Goal: Transaction & Acquisition: Book appointment/travel/reservation

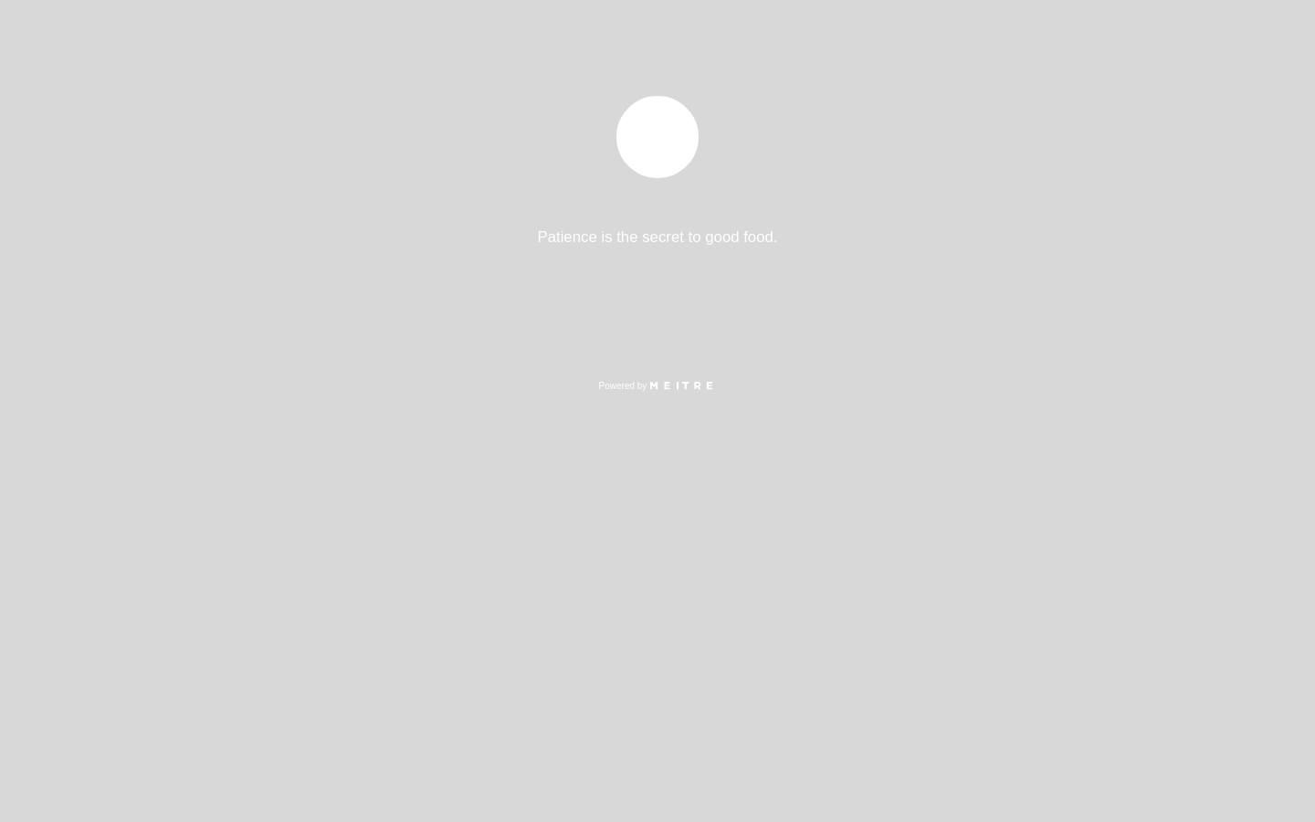
select select "es"
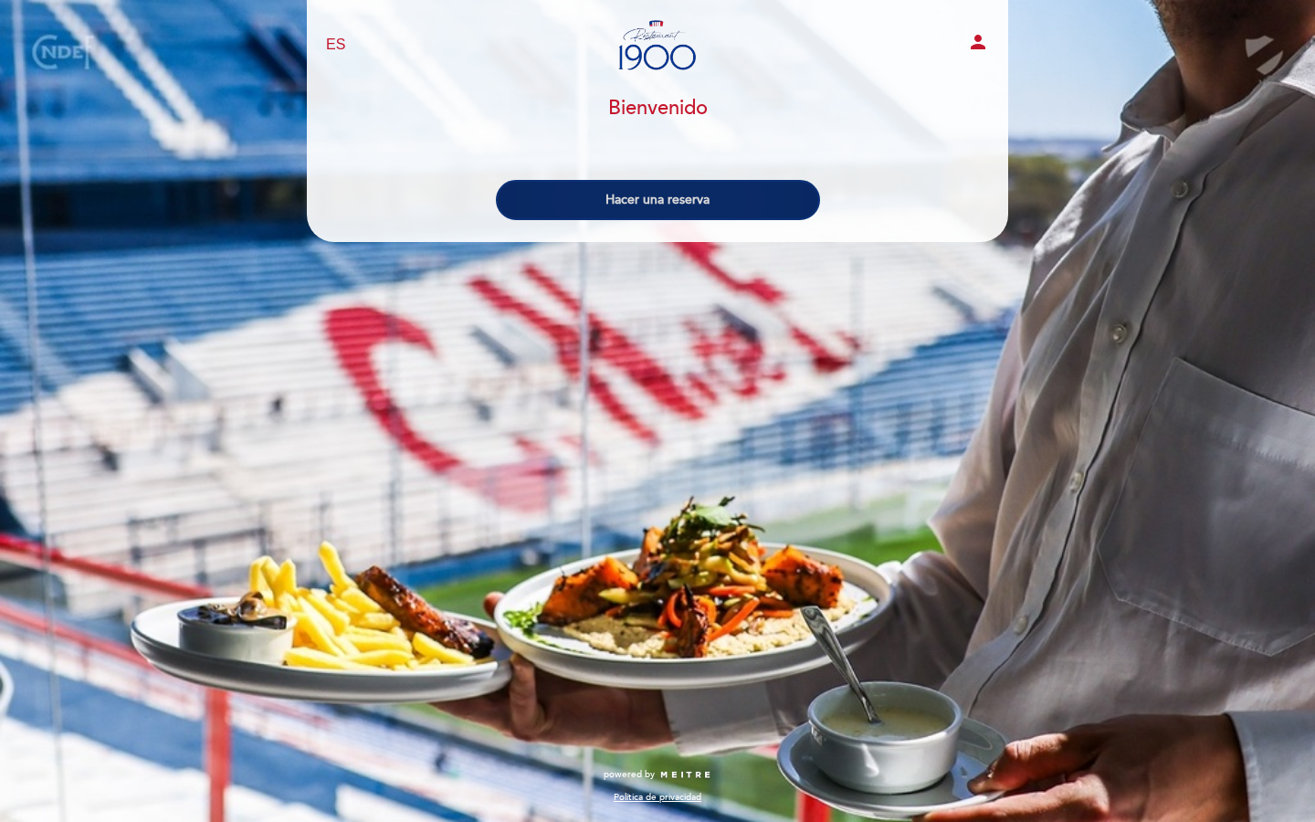
click at [587, 199] on button "Hacer una reserva" at bounding box center [658, 200] width 324 height 40
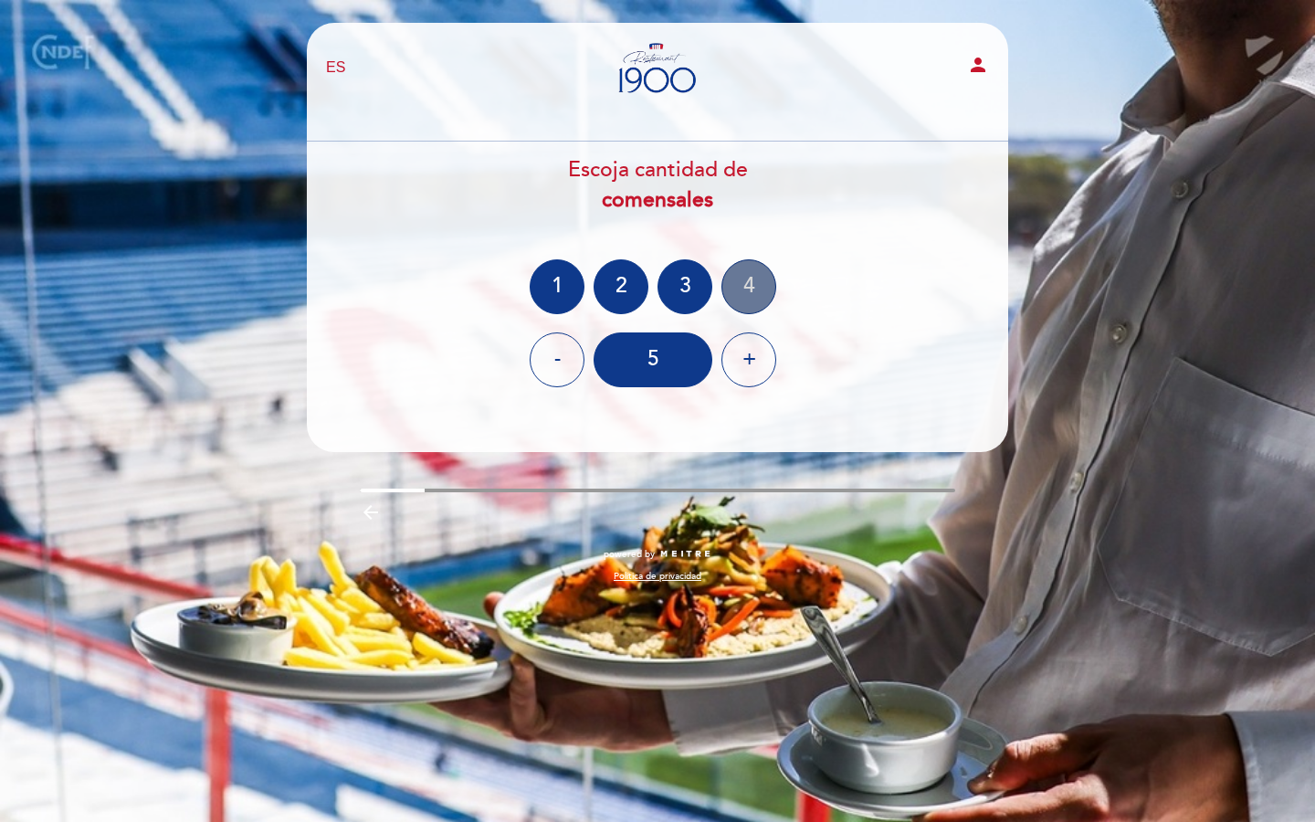
click at [763, 276] on div "4" at bounding box center [749, 286] width 55 height 55
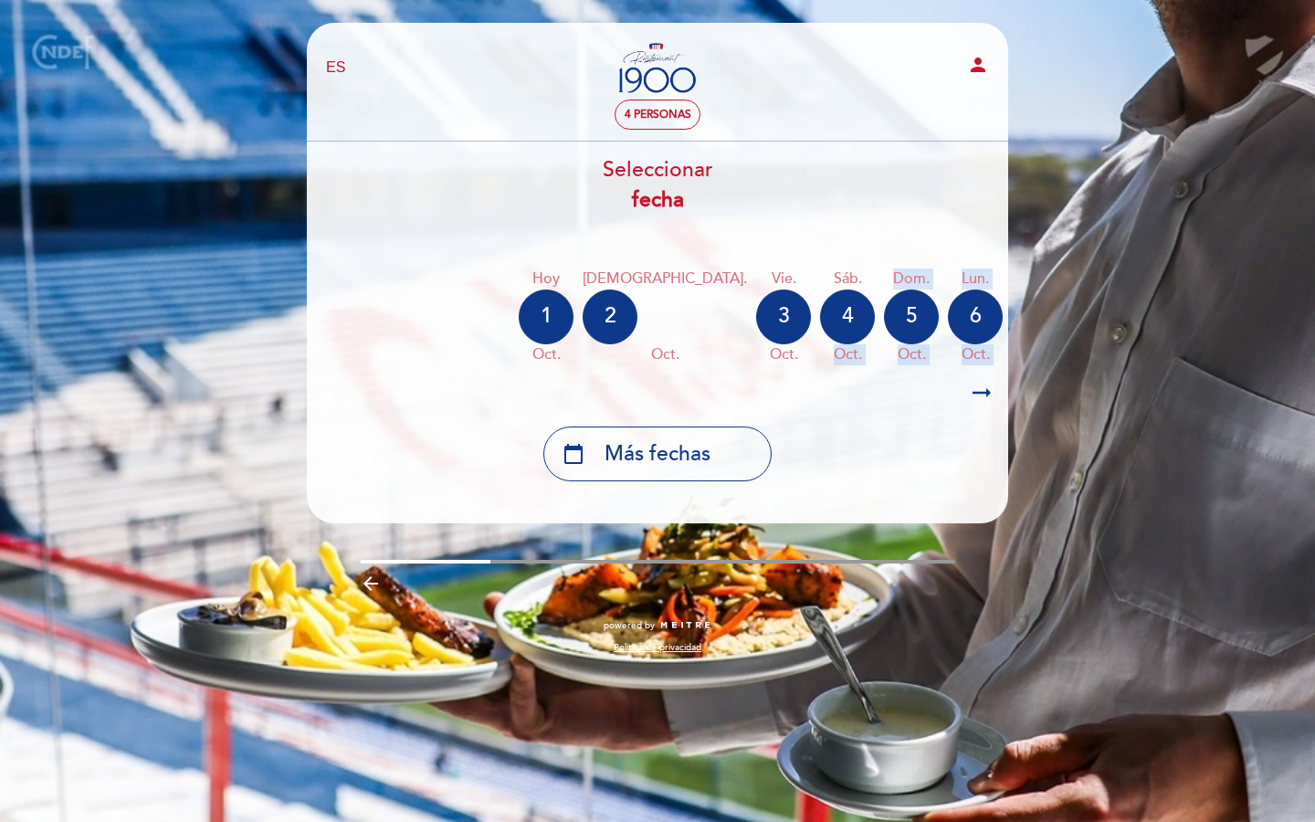
drag, startPoint x: 934, startPoint y: 339, endPoint x: 695, endPoint y: 356, distance: 239.1
click at [697, 355] on div "Hoy [DATE] jue. [DATE] vie. [DATE] sáb. [DATE] dom. [DATE] lun. [DATE] [DATE] o…" at bounding box center [657, 316] width 703 height 115
click at [969, 384] on icon "arrow_right_alt" at bounding box center [981, 393] width 27 height 39
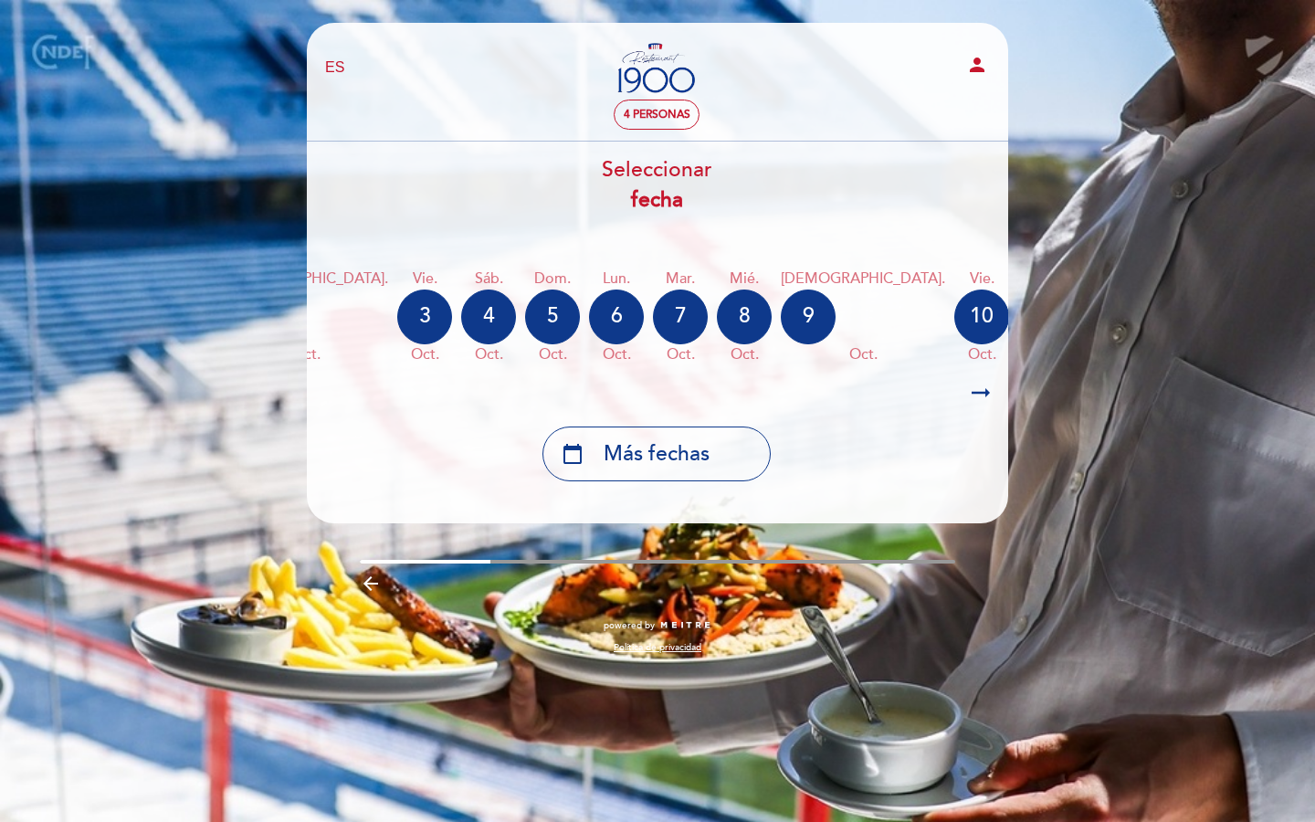
scroll to position [0, 533]
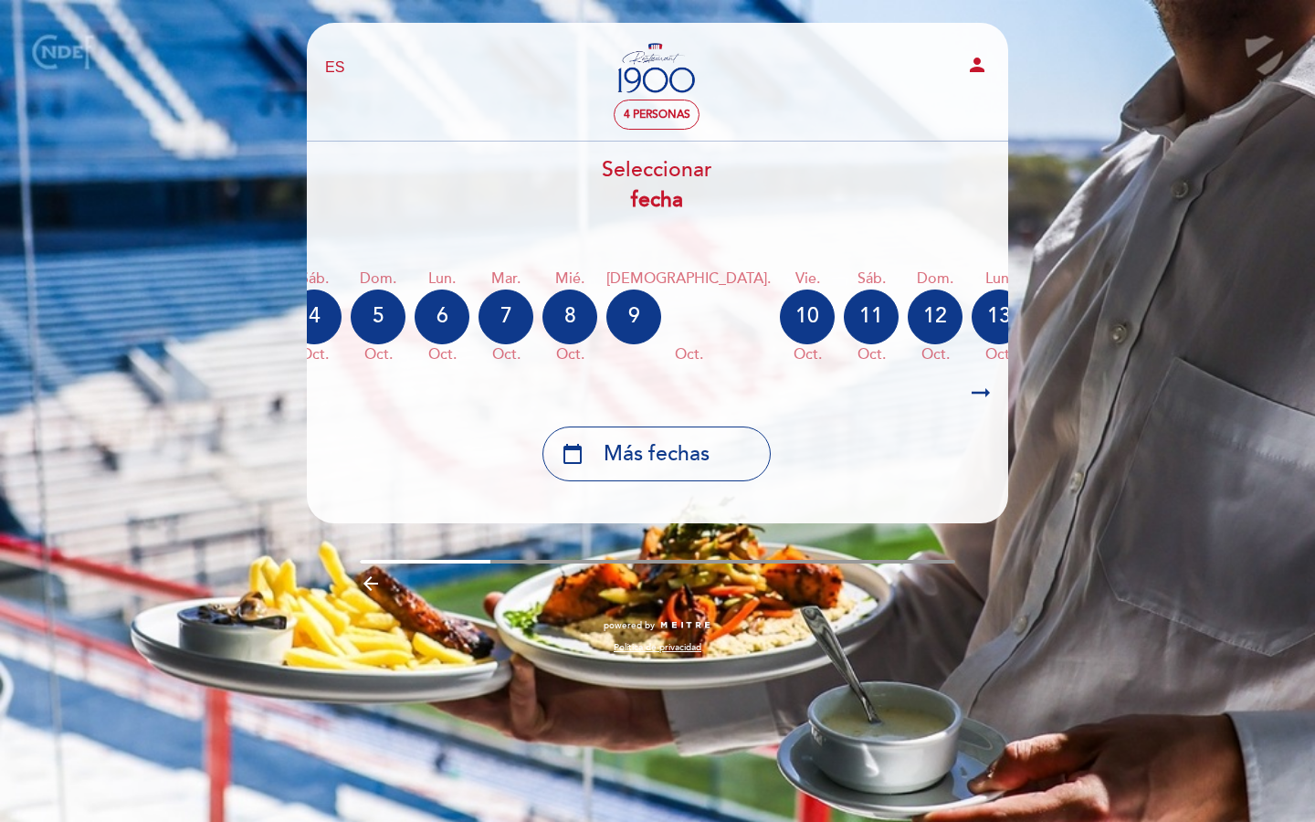
click at [1164, 311] on div "calendar_today" at bounding box center [1191, 317] width 55 height 55
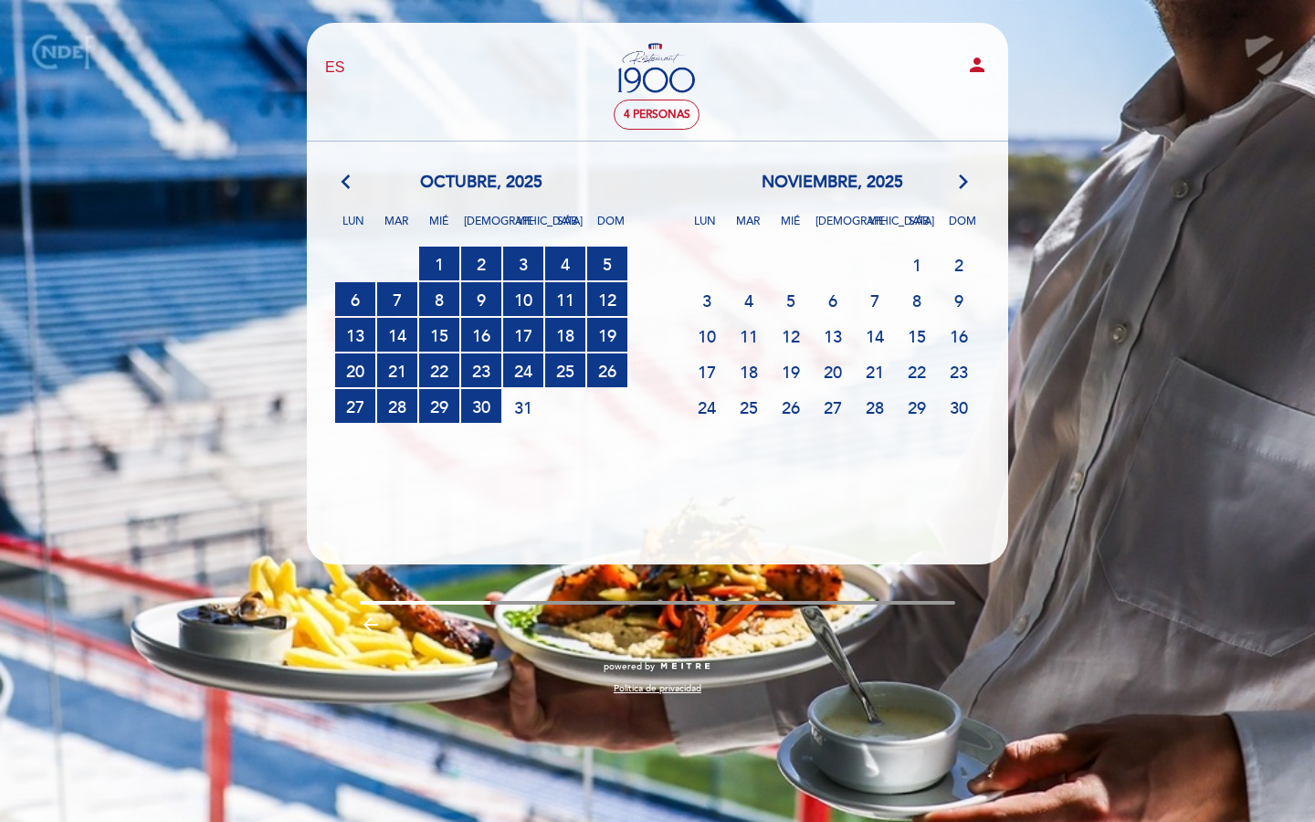
click at [952, 185] on div "noviembre, 2025 arrow_forward_ios" at bounding box center [833, 183] width 352 height 24
click at [961, 193] on icon "arrow_forward_ios" at bounding box center [964, 183] width 16 height 24
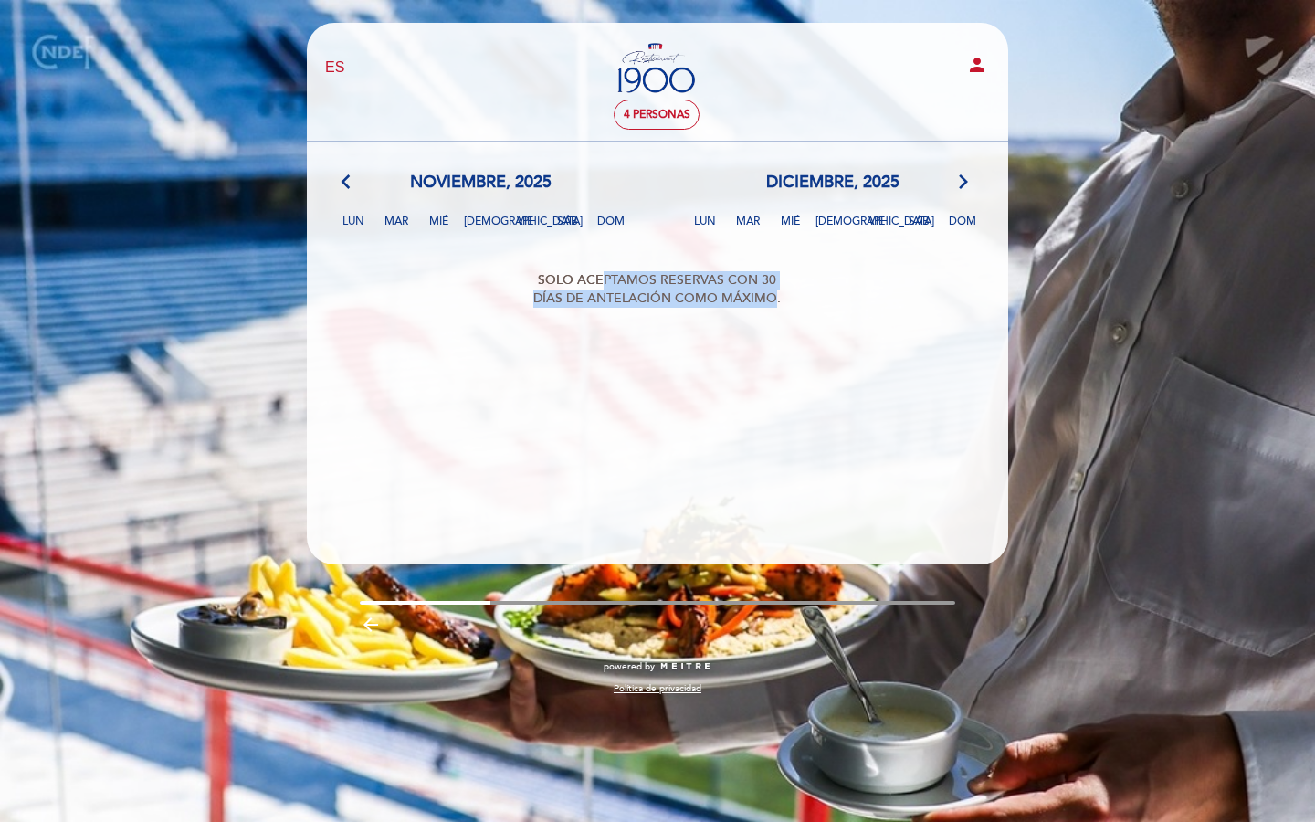
drag, startPoint x: 774, startPoint y: 291, endPoint x: 602, endPoint y: 280, distance: 172.2
click at [603, 280] on div "SOLO ACEPTAMOS RESERVAS CON 30 DÍAS DE ANTELACIÓN COMO MÁXIMO." at bounding box center [657, 289] width 292 height 55
click at [358, 181] on icon "arrow_back_ios" at bounding box center [350, 183] width 16 height 24
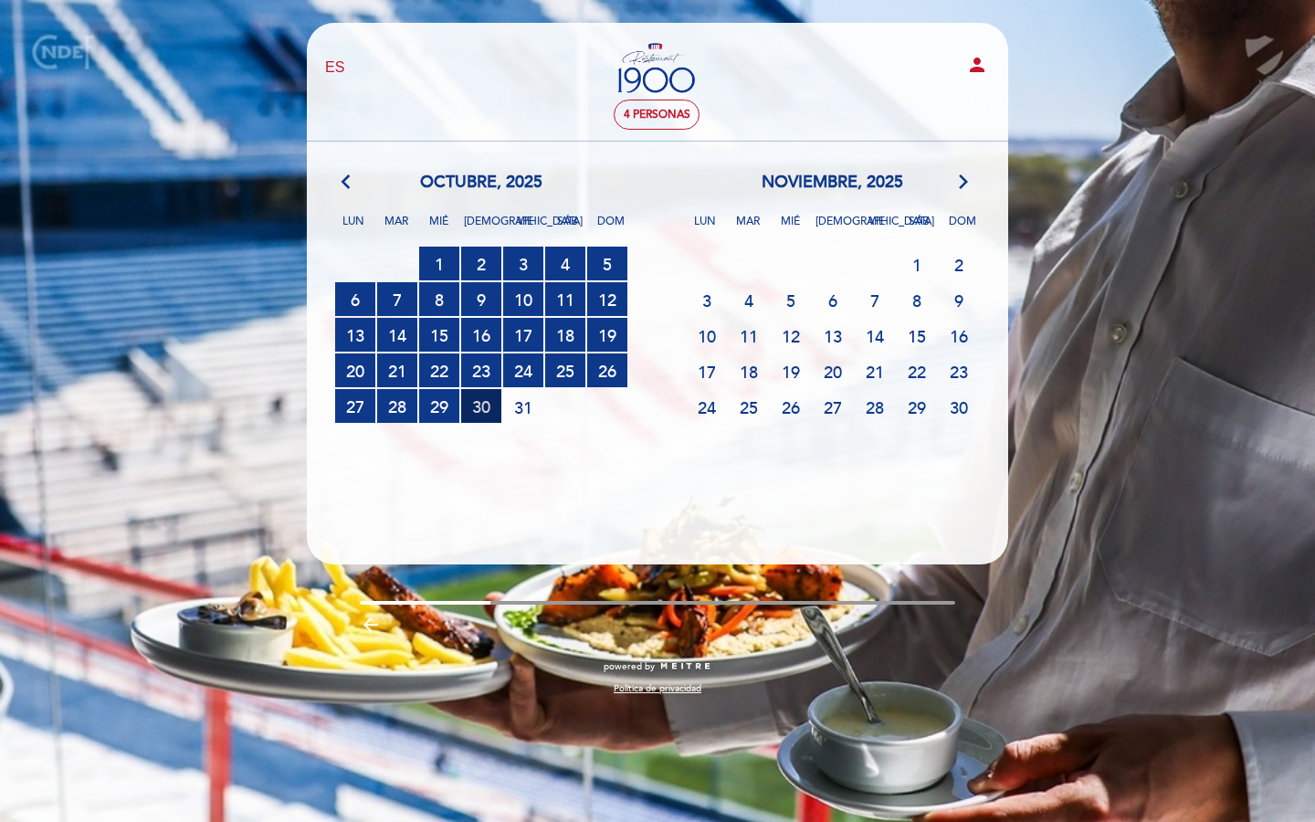
drag, startPoint x: 528, startPoint y: 407, endPoint x: 480, endPoint y: 398, distance: 49.1
click at [480, 399] on div "27 RESERVAS DISPONIBLES 28 RESERVAS DISPONIBLES 29 RESERVAS DISPONIBLES 30 RESE…" at bounding box center [481, 407] width 352 height 36
click at [800, 311] on span "5" at bounding box center [791, 300] width 40 height 34
